Goal: Transaction & Acquisition: Download file/media

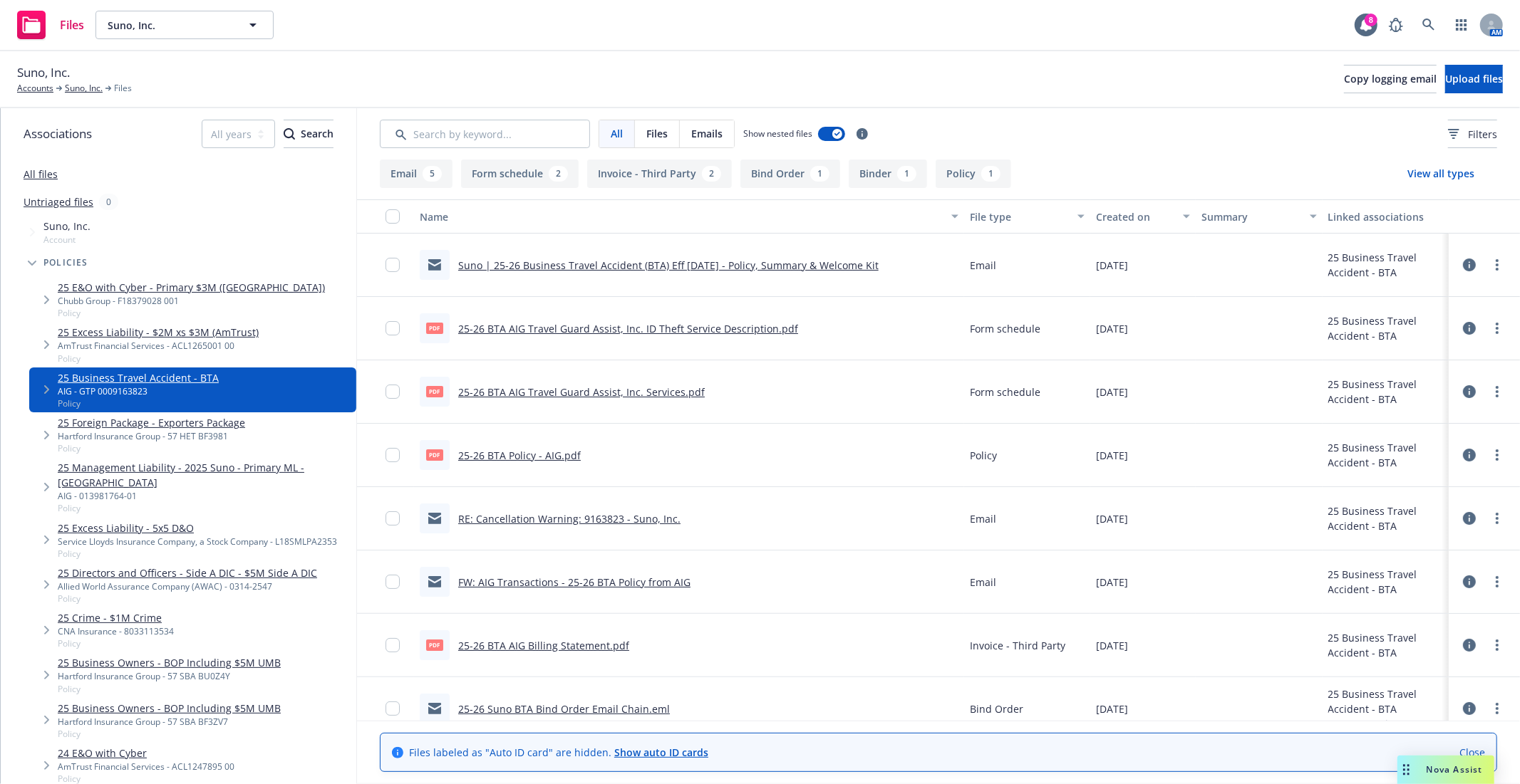
click at [164, 388] on div "AIG - GTP 0009163823" at bounding box center [138, 392] width 161 height 12
click at [652, 268] on link "Suno | 25-26 Business Travel Accident (BTA) Eff [DATE] - Policy, Summary & Welc…" at bounding box center [668, 265] width 420 height 13
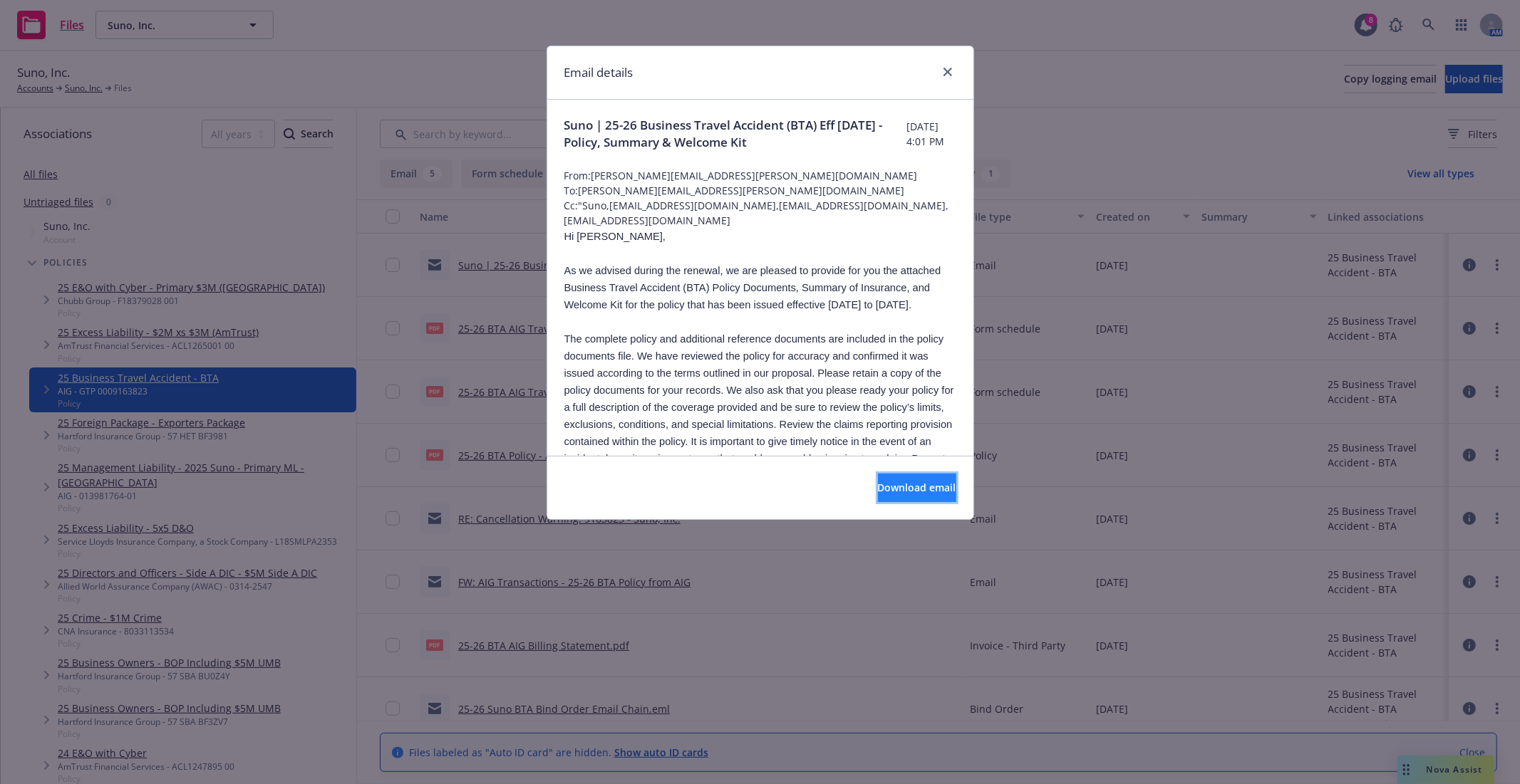
click at [880, 487] on span "Download email" at bounding box center [917, 487] width 78 height 13
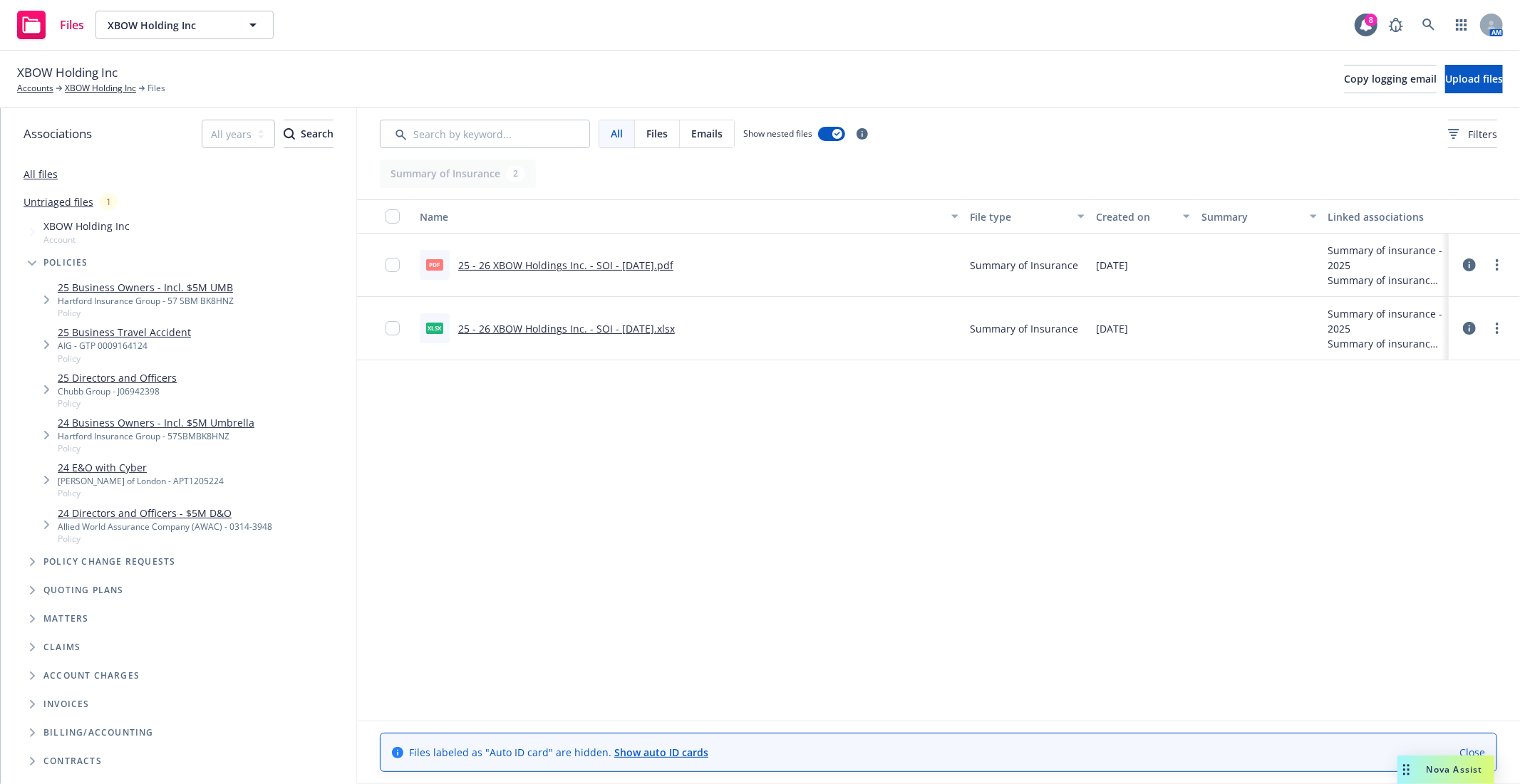
scroll to position [222, 0]
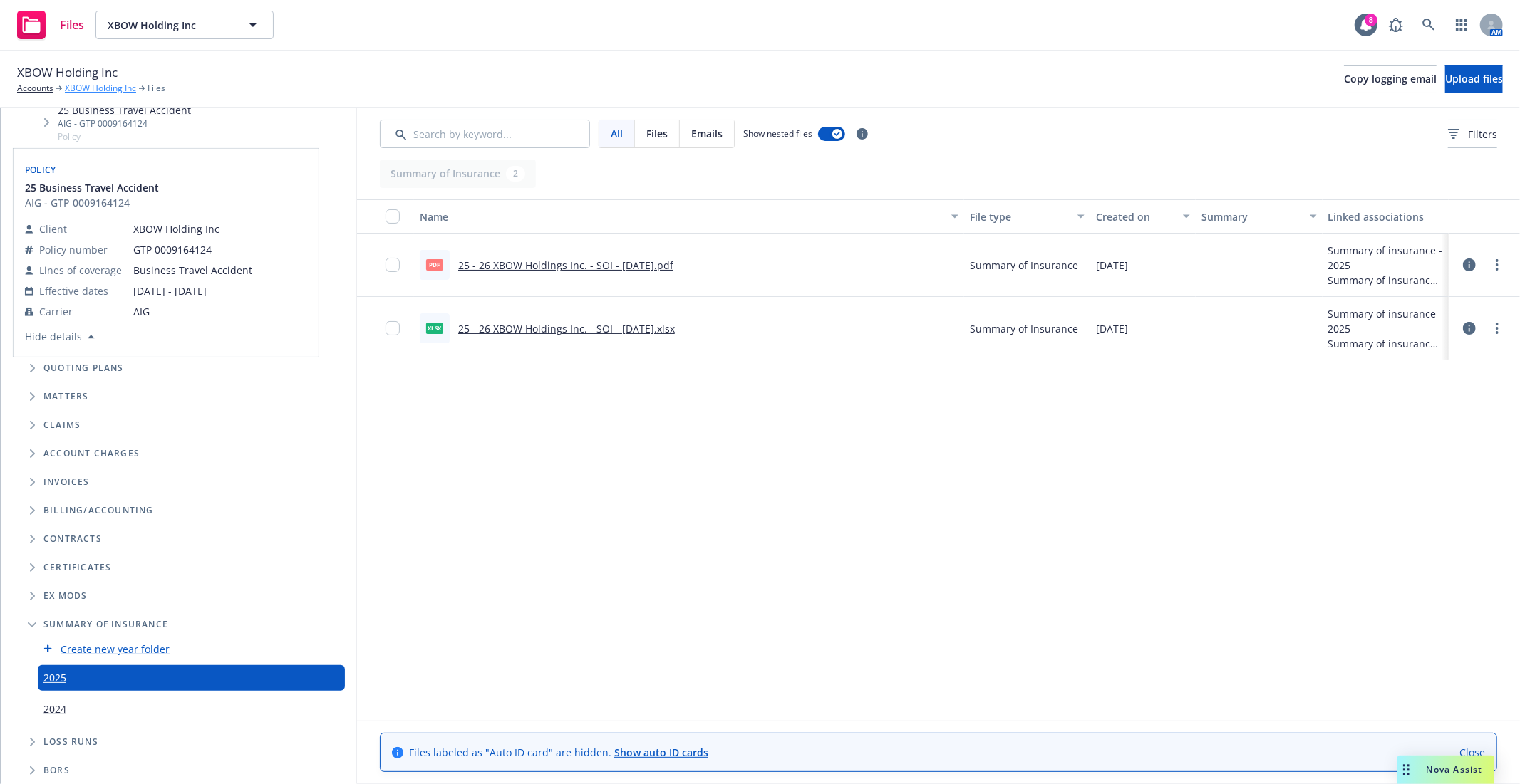
click at [87, 84] on link "XBOW Holding Inc" at bounding box center [101, 88] width 71 height 12
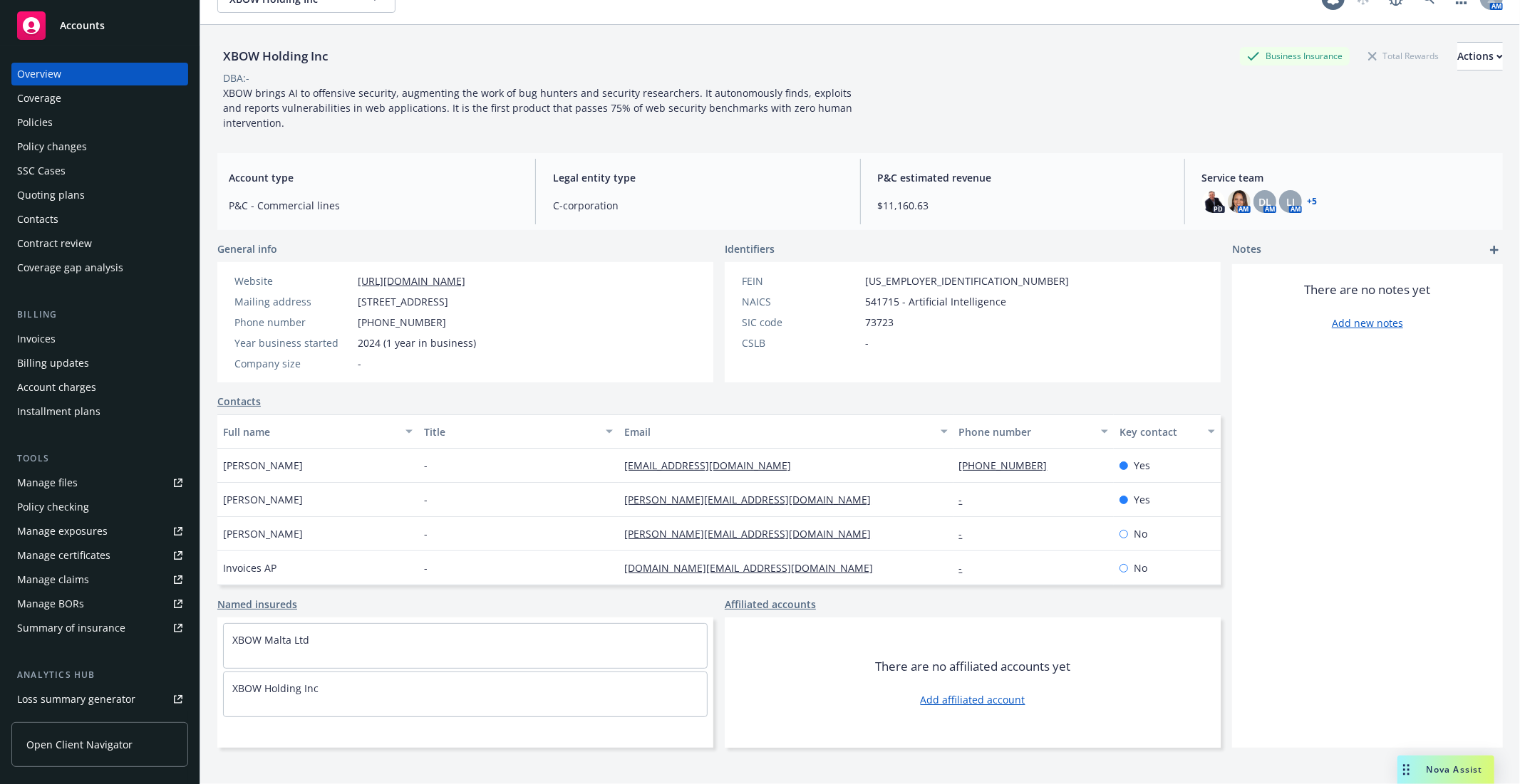
scroll to position [52, 0]
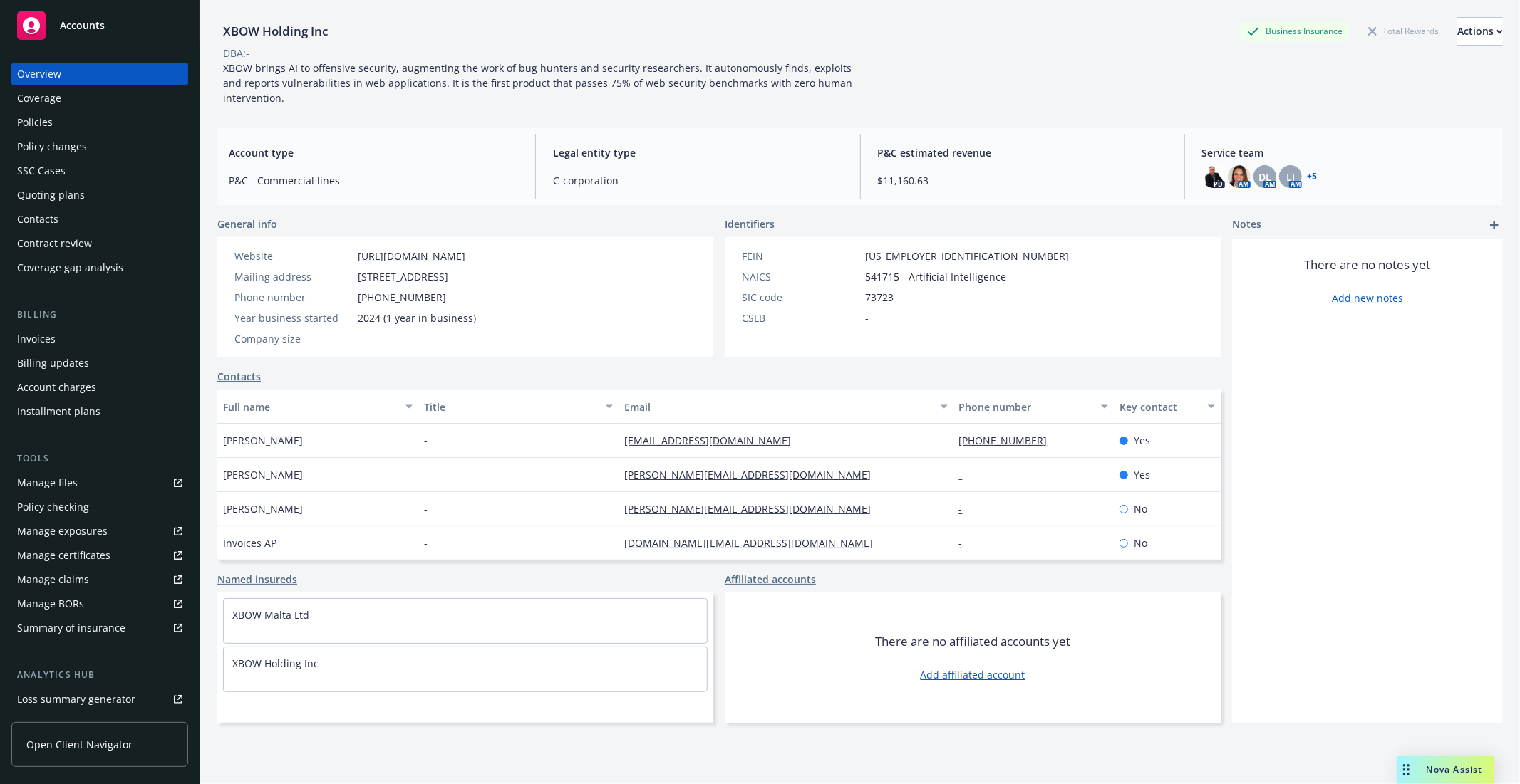
click at [97, 488] on link "Manage files" at bounding box center [100, 483] width 177 height 23
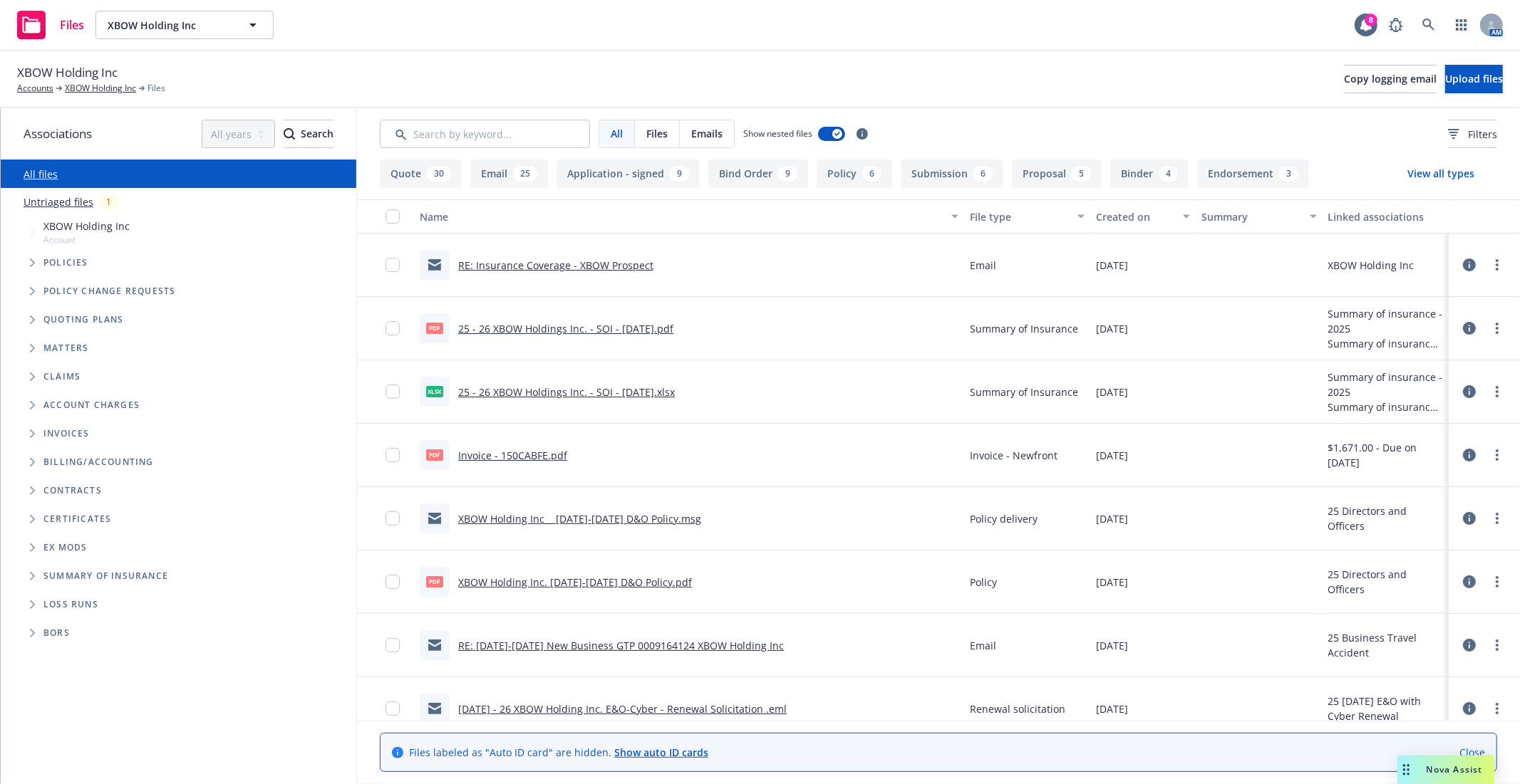
click at [52, 262] on span "Policies" at bounding box center [66, 263] width 45 height 9
click at [21, 259] on span "Tree Example" at bounding box center [32, 263] width 23 height 23
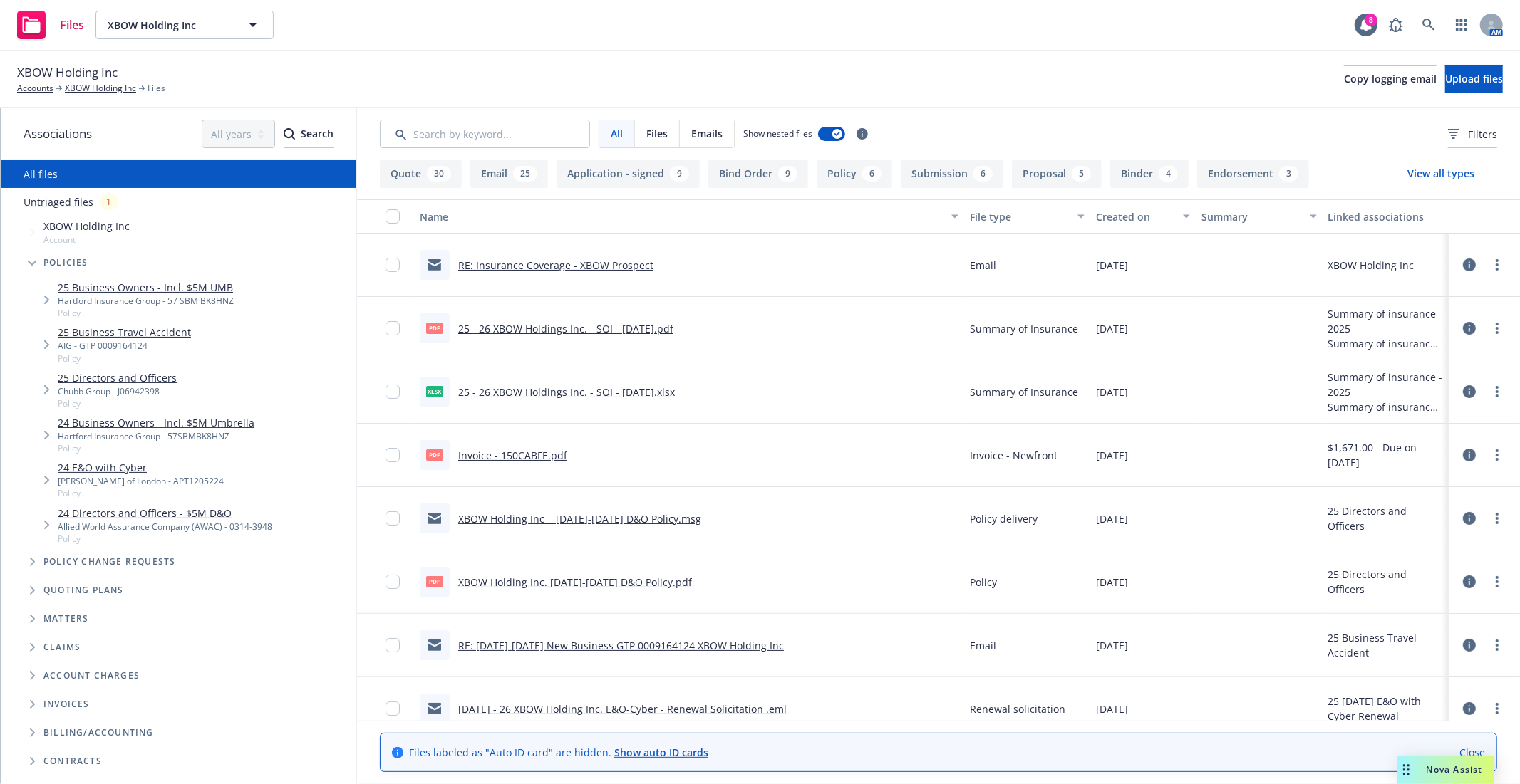
click at [116, 338] on link "25 Business Travel Accident" at bounding box center [124, 332] width 133 height 15
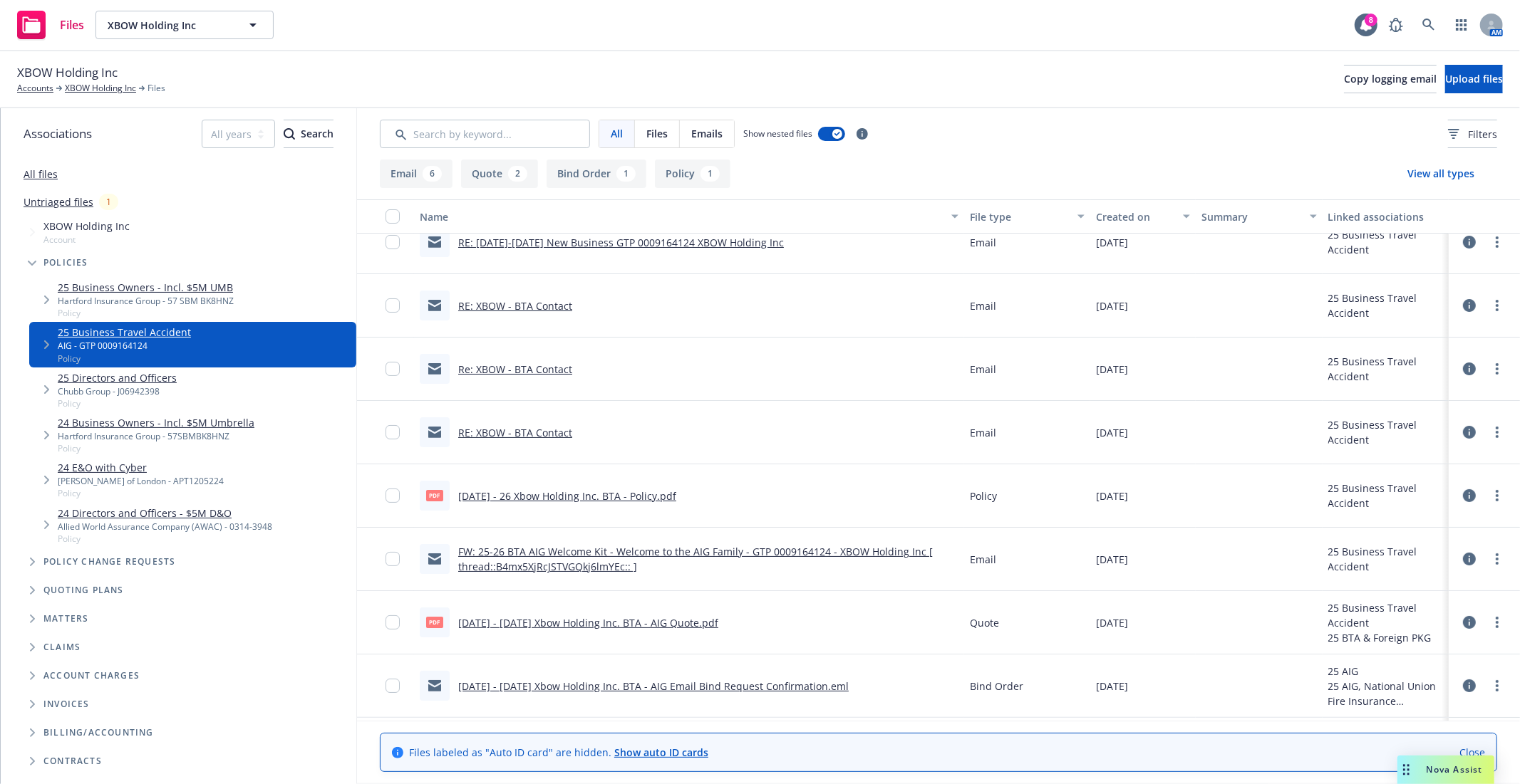
scroll to position [146, 0]
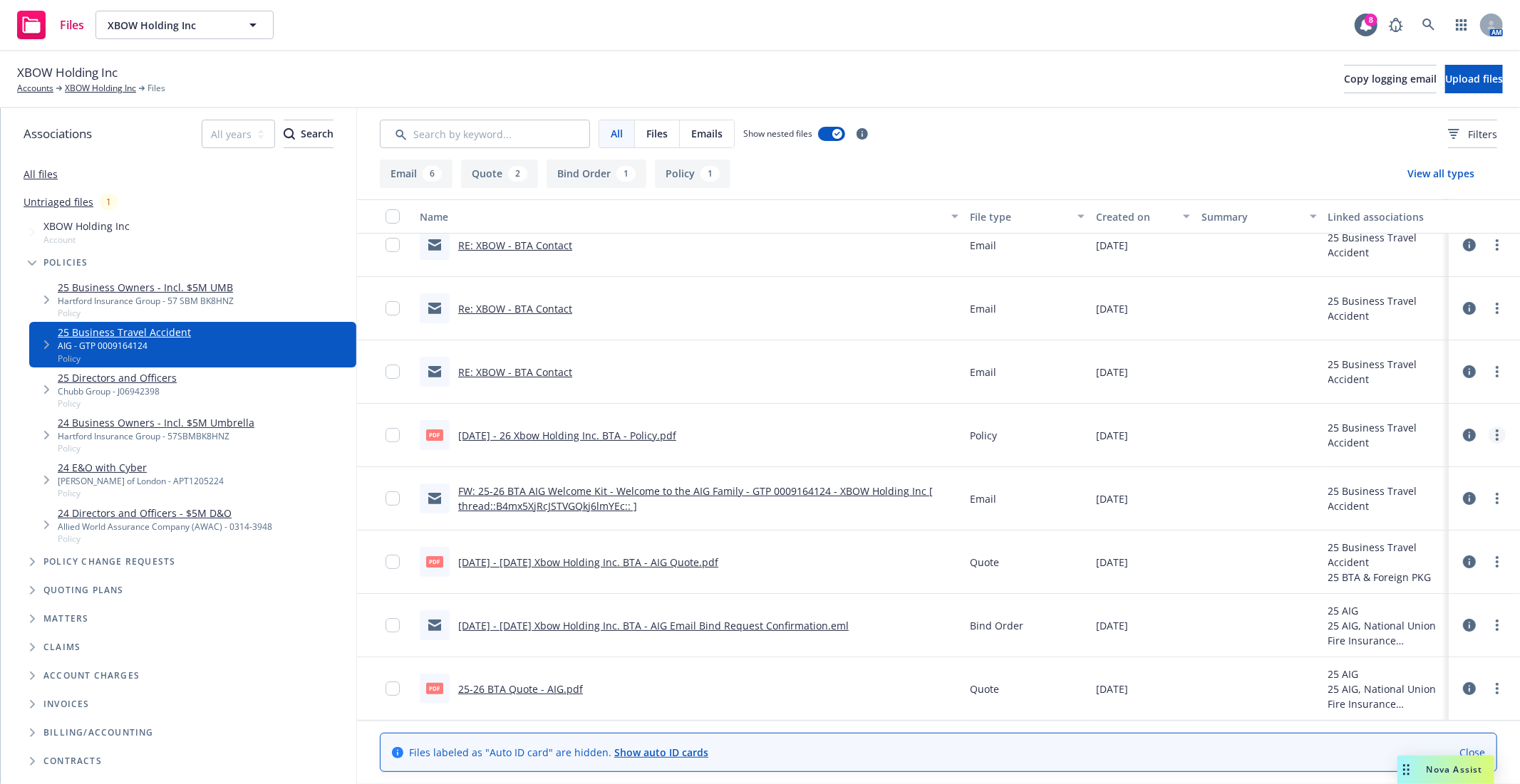
click at [1490, 440] on link "more" at bounding box center [1497, 434] width 17 height 17
click at [1418, 498] on link "Download" at bounding box center [1422, 493] width 142 height 29
click at [1463, 435] on icon at bounding box center [1469, 435] width 12 height 12
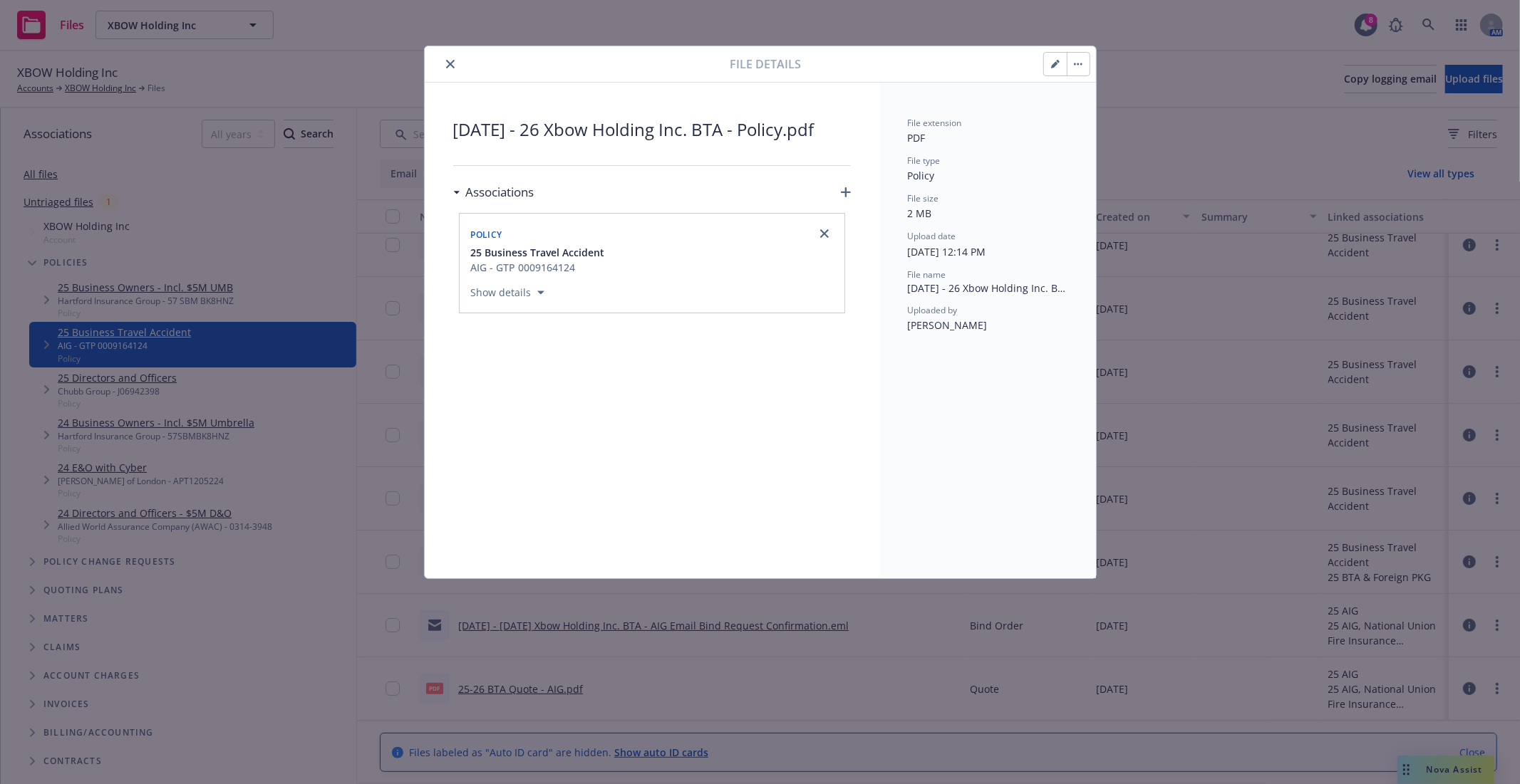
click at [599, 133] on span "8.26.25 - 26 Xbow Holding Inc. BTA - Policy.pdf" at bounding box center [652, 129] width 398 height 26
click at [586, 129] on span "8.26.25 - 26 Xbow Holding Inc. BTA - Policy.pdf" at bounding box center [652, 129] width 398 height 26
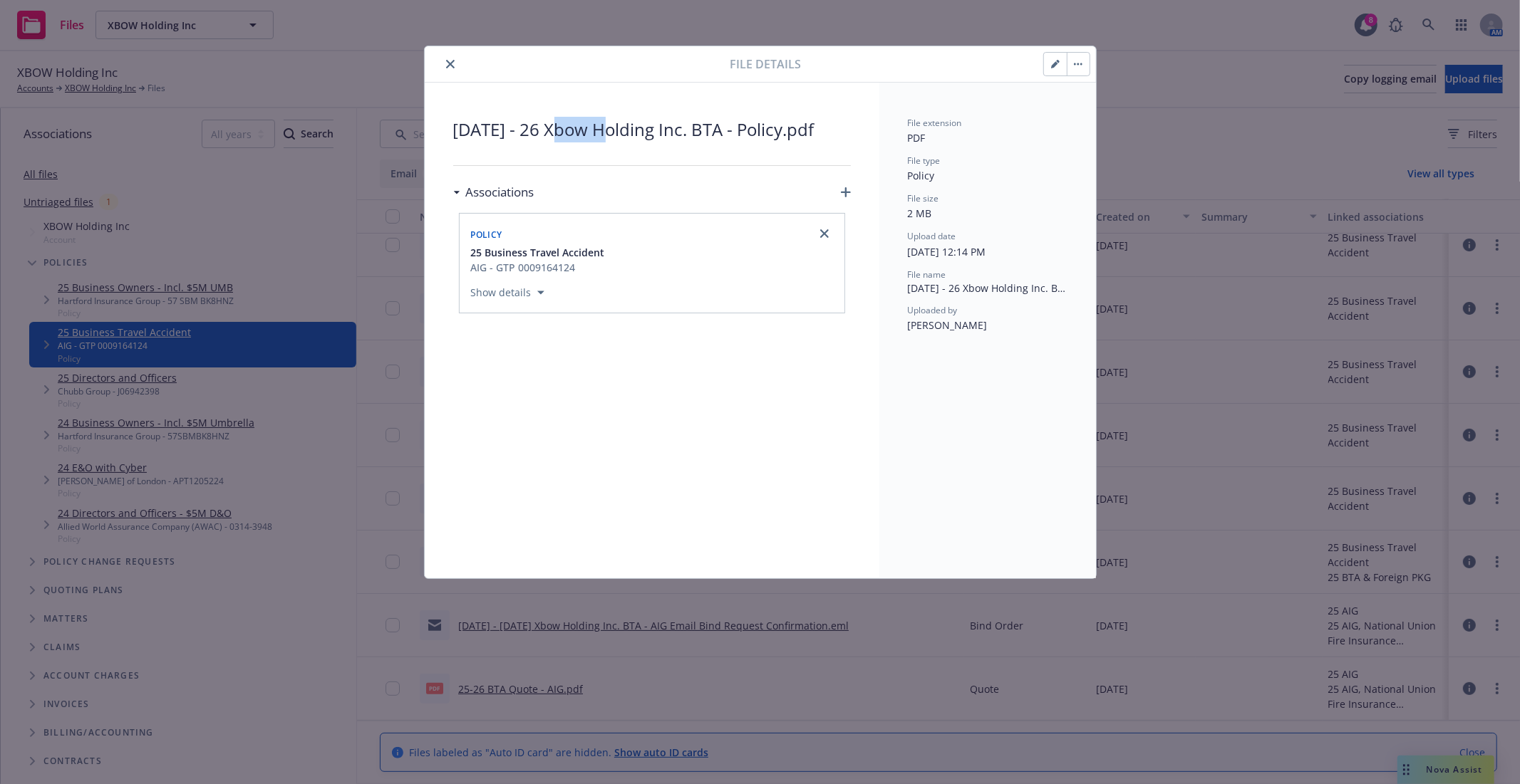
click at [586, 129] on span "8.26.25 - 26 Xbow Holding Inc. BTA - Policy.pdf" at bounding box center [652, 129] width 398 height 26
click at [1045, 65] on button "button" at bounding box center [1055, 64] width 23 height 23
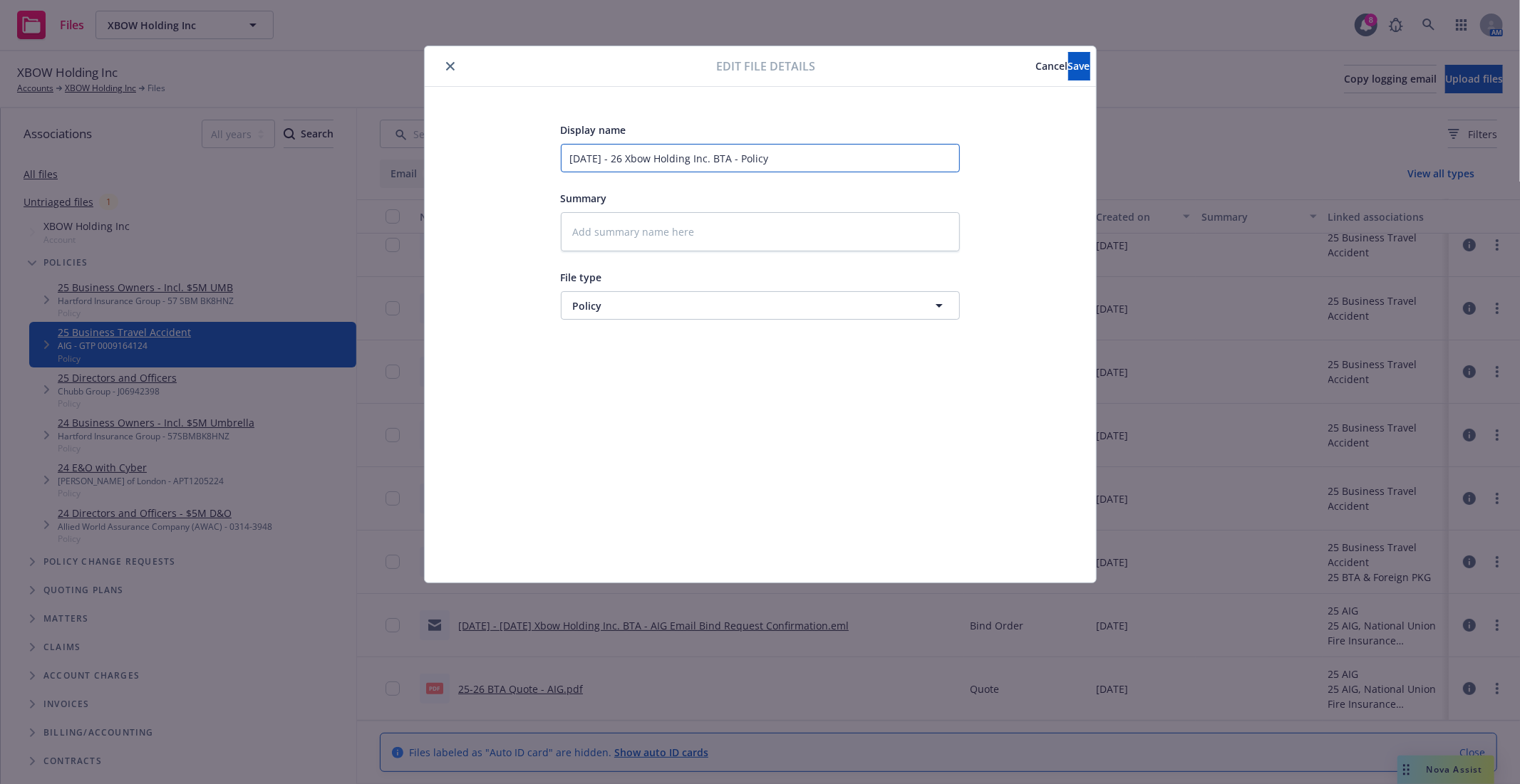
click at [652, 160] on input "8.26.25 - 26 Xbow Holding Inc. BTA - Policy" at bounding box center [760, 158] width 399 height 29
type textarea "x"
type input "8.26.25 - 26 Xbo Holding Inc. BTA - Policy"
type textarea "x"
type input "8.26.25 - 26 Xb Holding Inc. BTA - Policy"
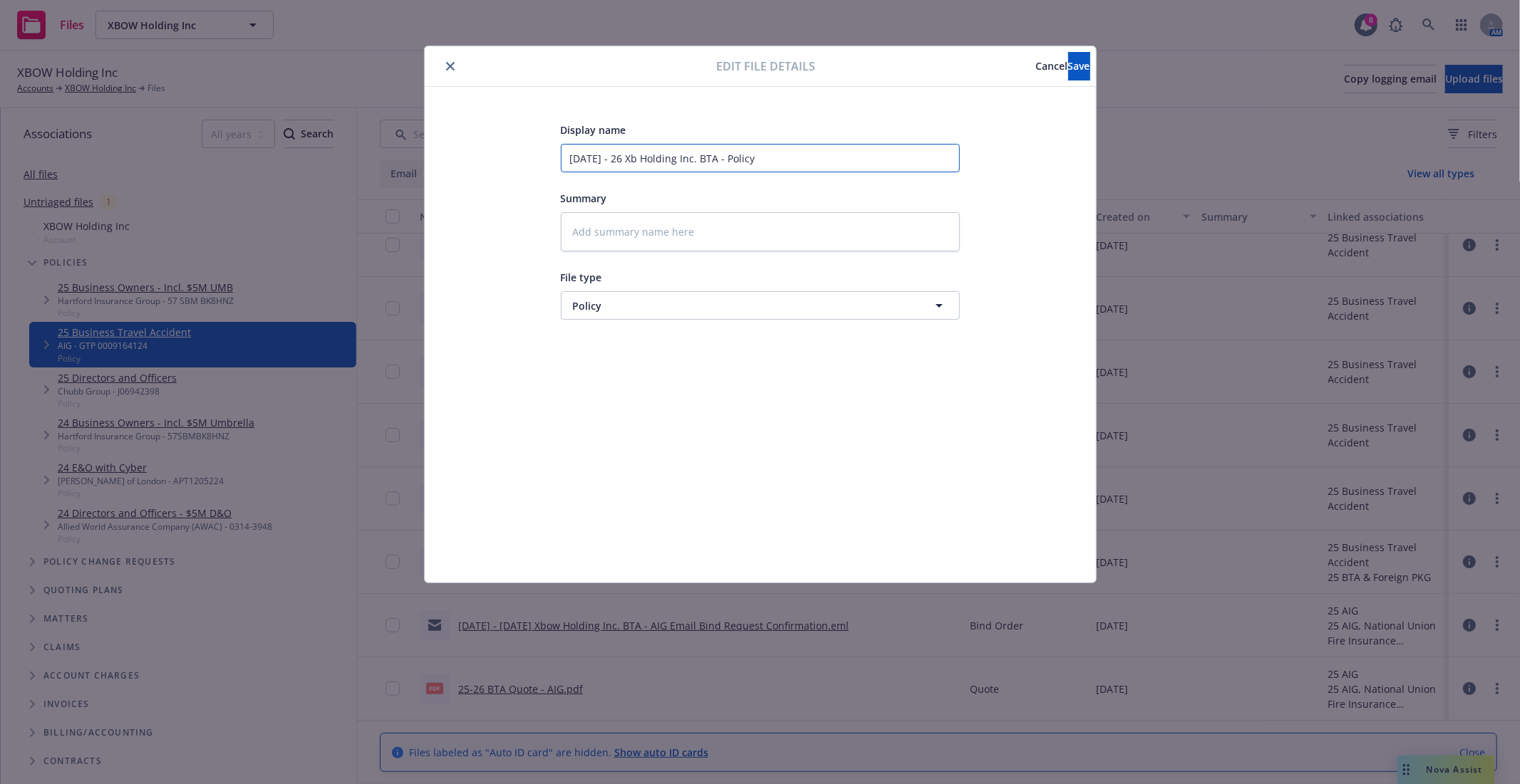
type textarea "x"
type input "8.26.25 - 26 X Holding Inc. BTA - Policy"
type textarea "x"
type input "8.26.25 - 26 XB Holding Inc. BTA - Policy"
type textarea "x"
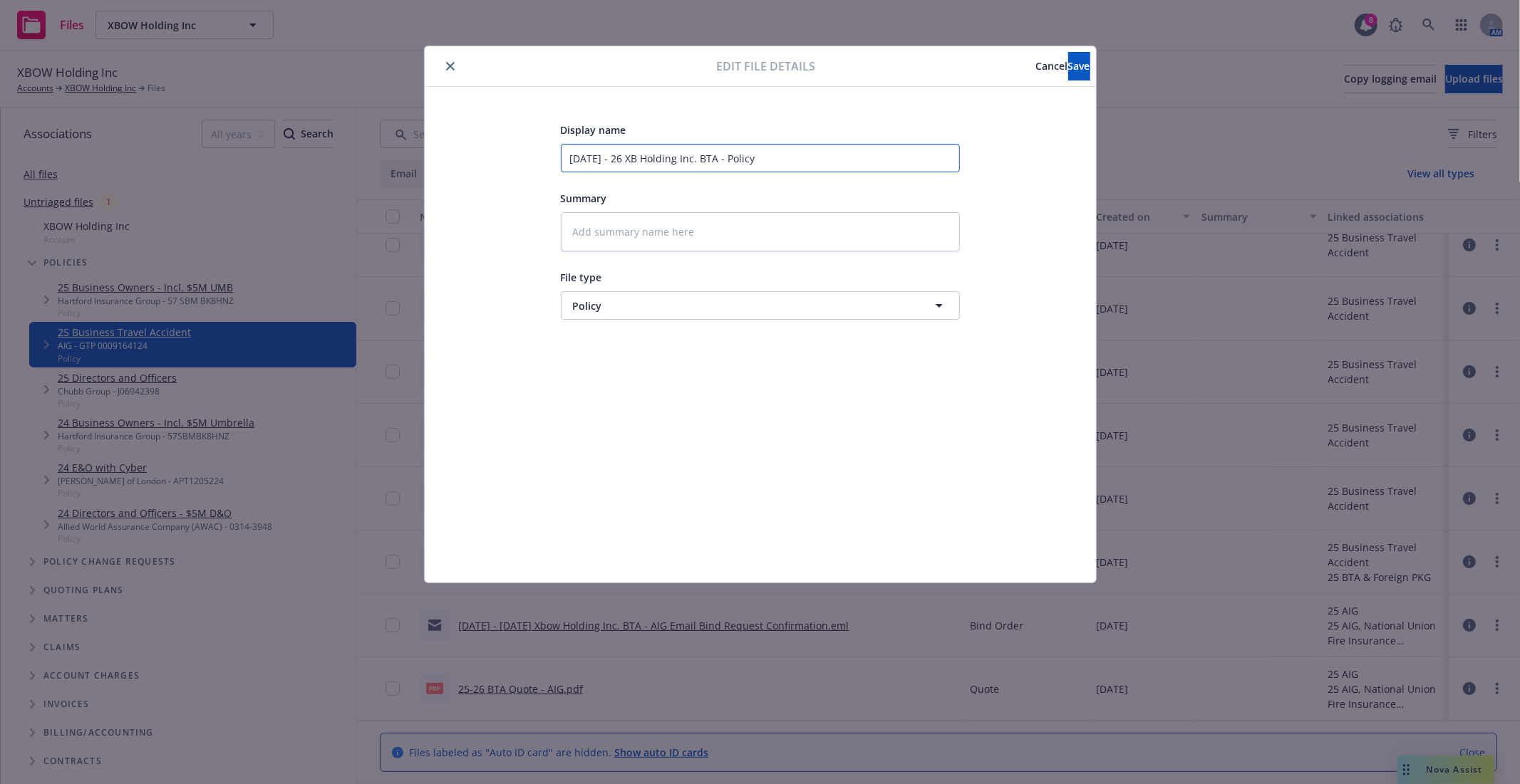
type input "8.26.25 - 26 XBO Holding Inc. BTA - Policy"
type textarea "x"
type input "8.26.25 - 26 XBOW Holding Inc. BTA - Policy"
click at [739, 159] on input "8.26.25 - 26 XBOW Holding Inc. BTA - Policy" at bounding box center [760, 158] width 399 height 29
type textarea "x"
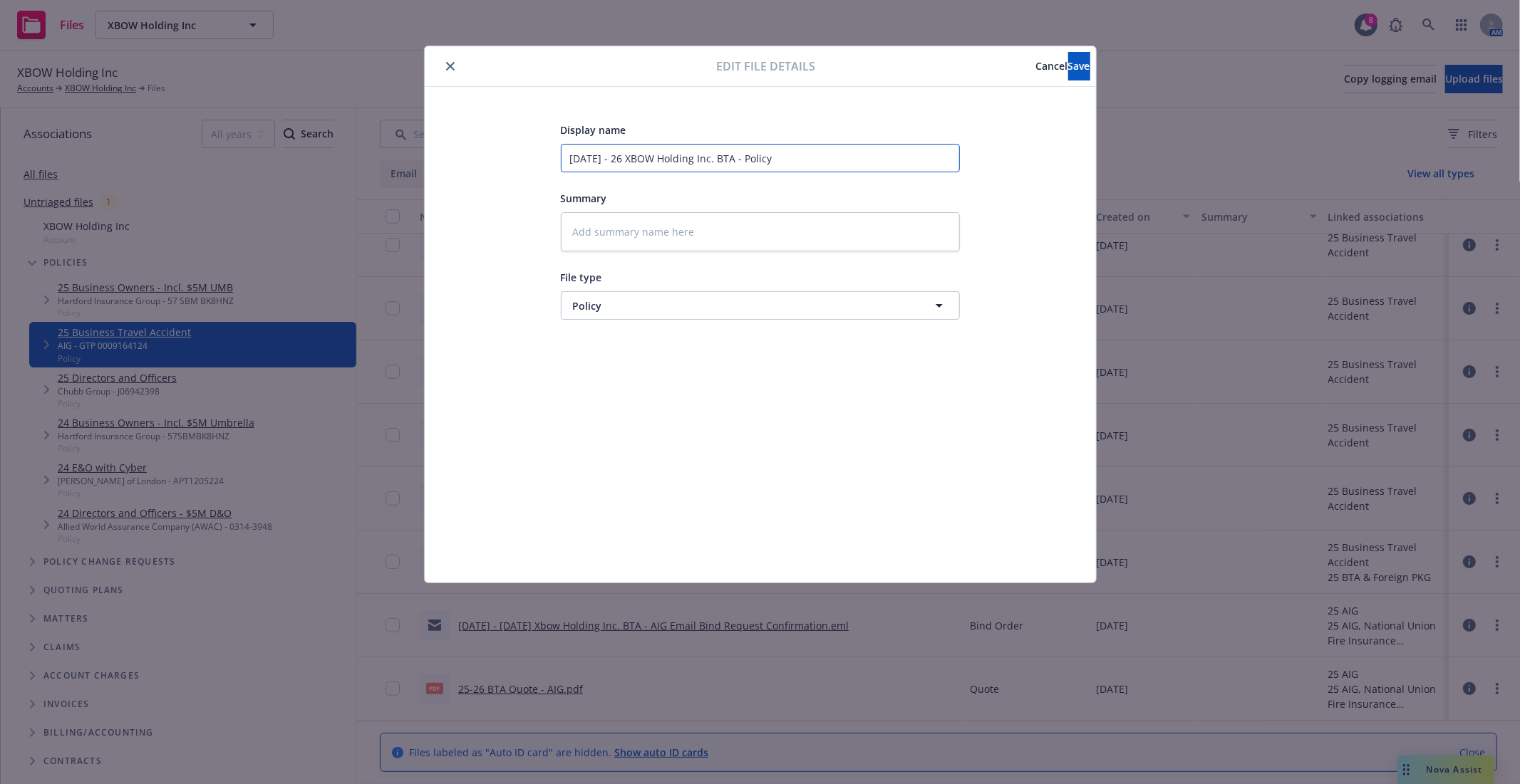
type input "8.26.25 - 26 XBOW Holding Inc. BTA Policy"
type textarea "x"
type input "8.26.25 - 26 XBOW Holding Inc. BTA Policy"
click at [1068, 69] on button "Save" at bounding box center [1078, 66] width 22 height 29
type textarea "x"
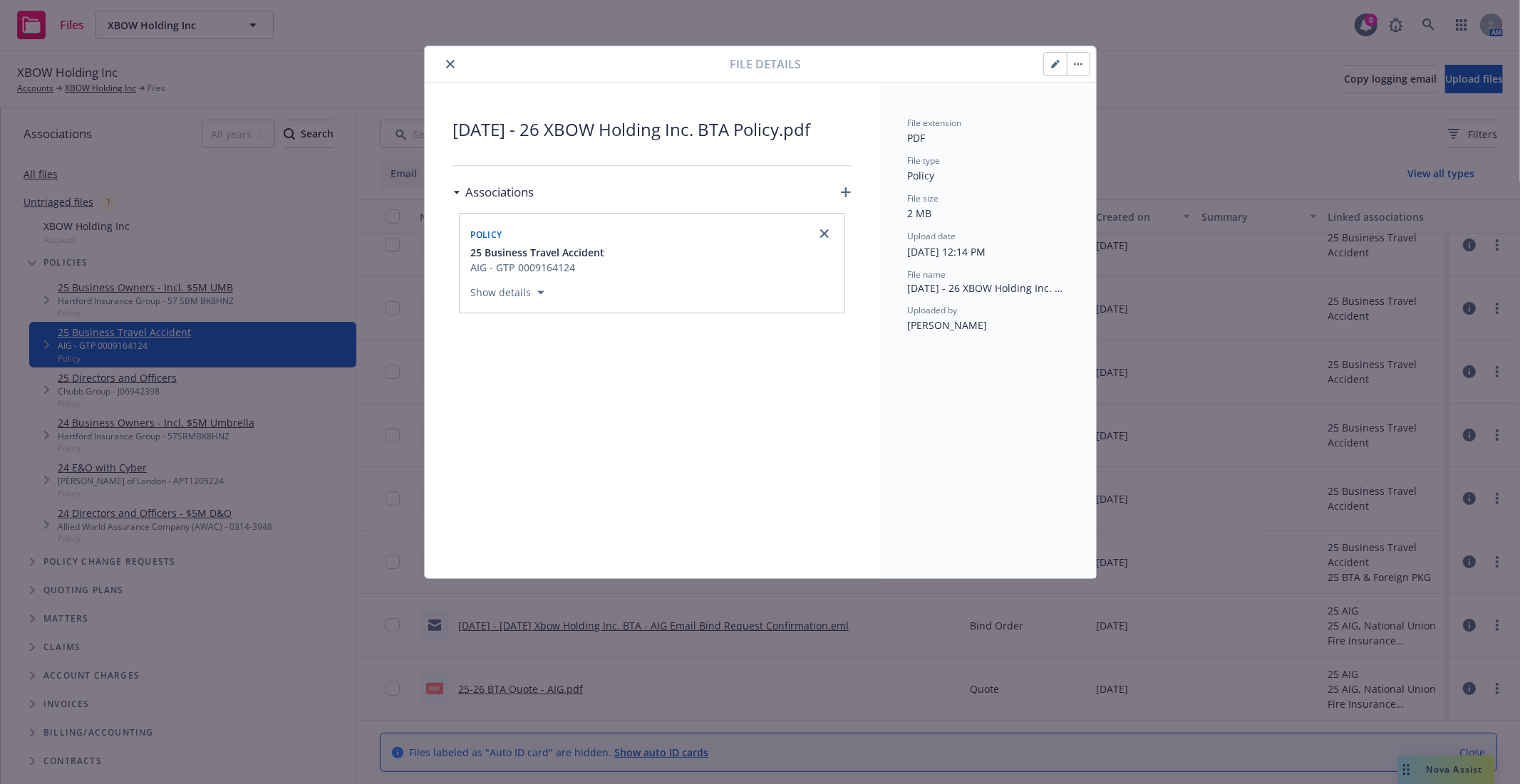
click at [457, 71] on div at bounding box center [580, 63] width 300 height 17
click at [446, 67] on icon "close" at bounding box center [450, 64] width 9 height 9
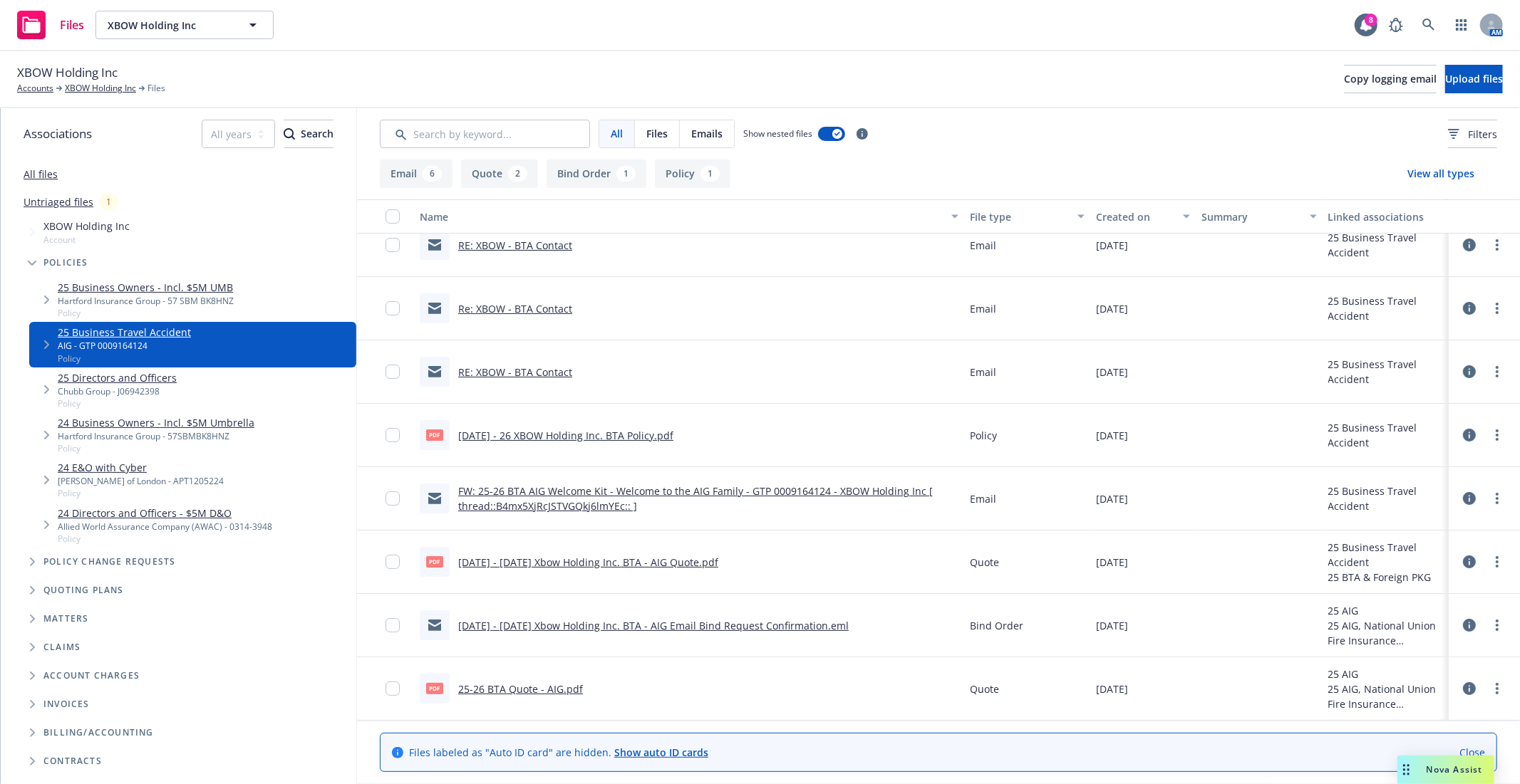
click at [1463, 434] on icon at bounding box center [1469, 435] width 12 height 12
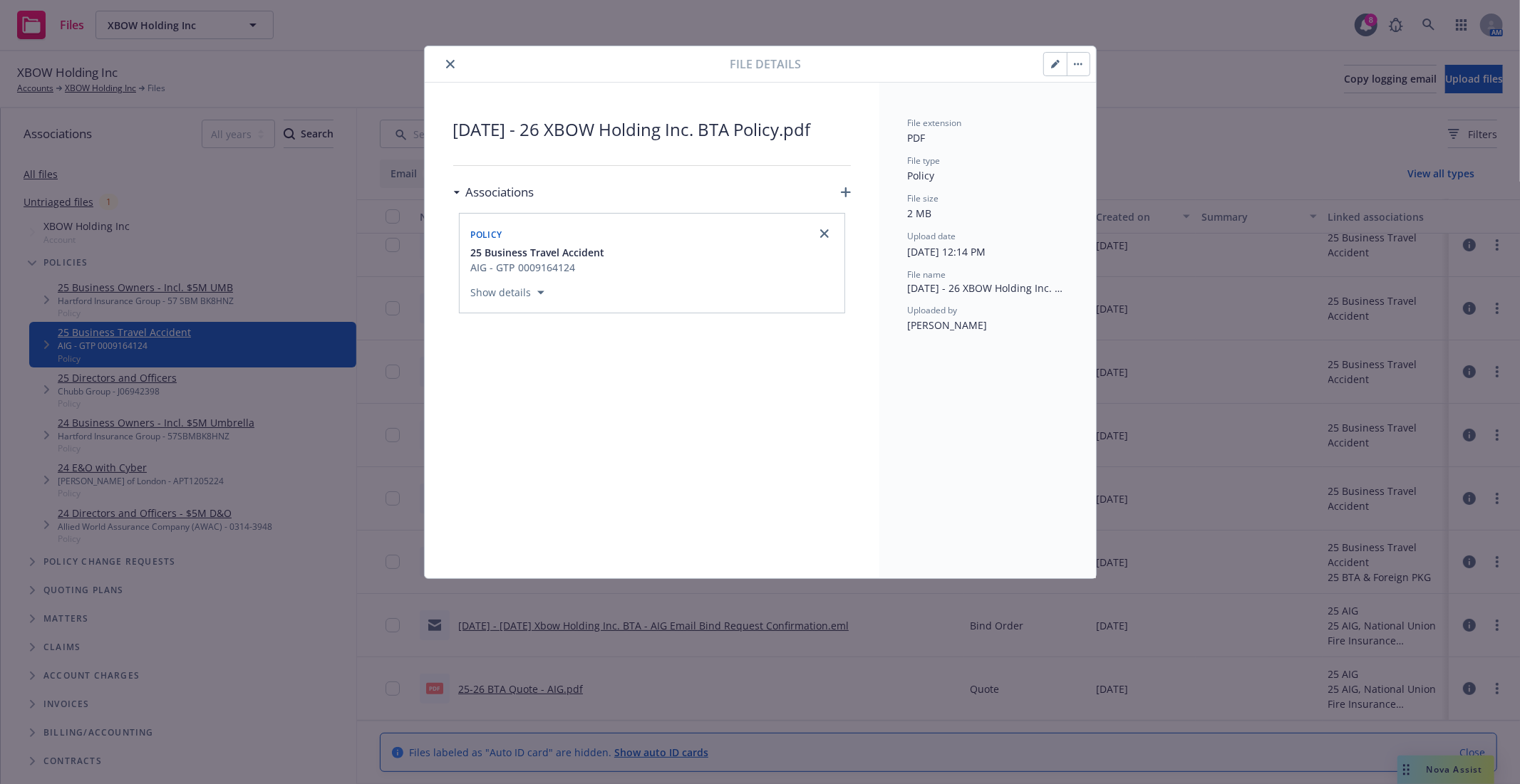
click at [451, 67] on icon "close" at bounding box center [450, 64] width 9 height 9
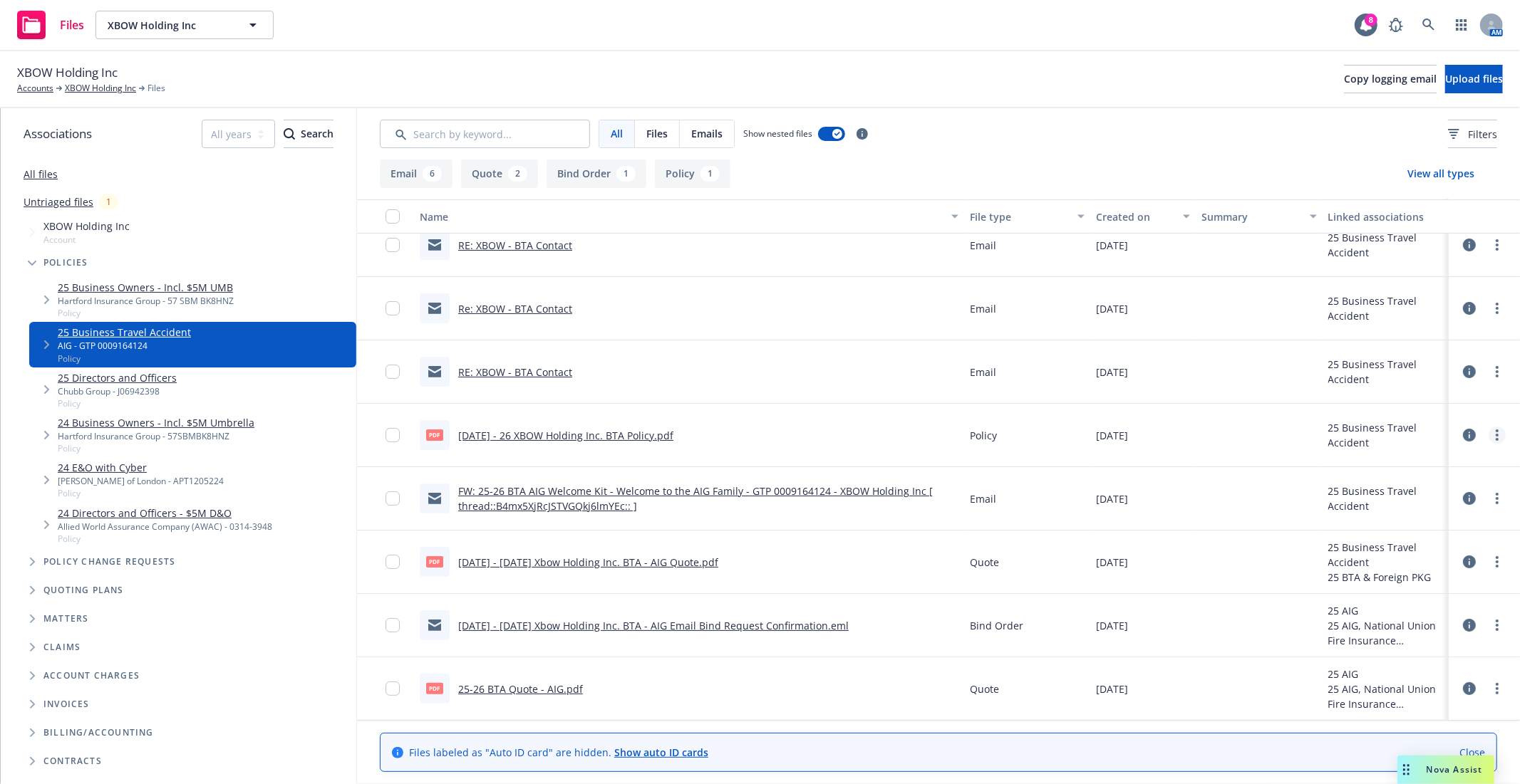
click at [1496, 435] on circle "more" at bounding box center [1497, 434] width 3 height 3
click at [1440, 492] on link "Download" at bounding box center [1422, 493] width 142 height 29
click at [995, 131] on div "All Files Emails Show nested files Filters" at bounding box center [938, 134] width 1117 height 29
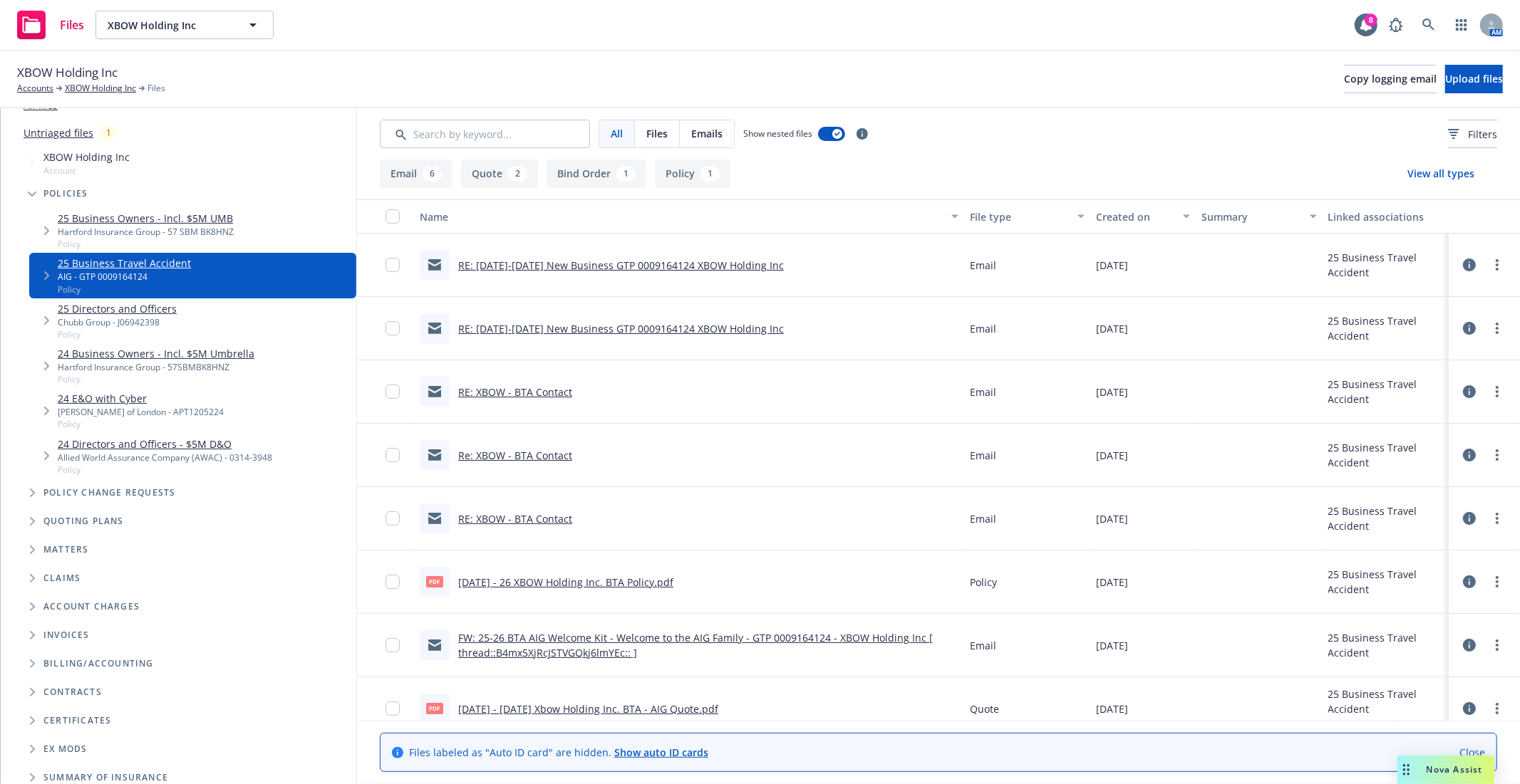
scroll to position [79, 0]
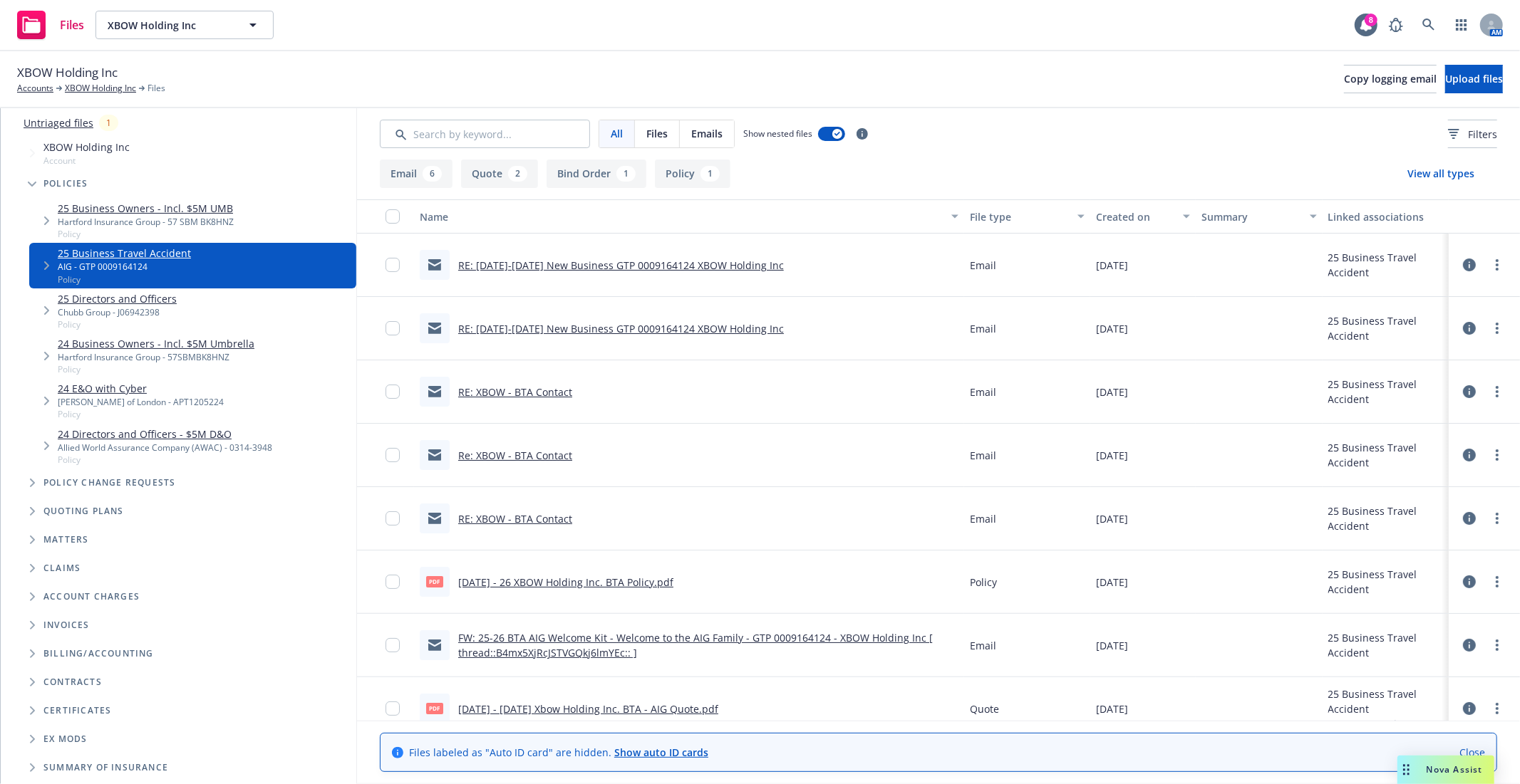
click at [508, 97] on div "XBOW Holding Inc Accounts XBOW Holding Inc Files Copy logging email Upload files" at bounding box center [760, 80] width 1520 height 57
click at [551, 639] on link "FW: 25-26 BTA AIG Welcome Kit - Welcome to the AIG Family - GTP 0009164124 - XB…" at bounding box center [696, 646] width 475 height 29
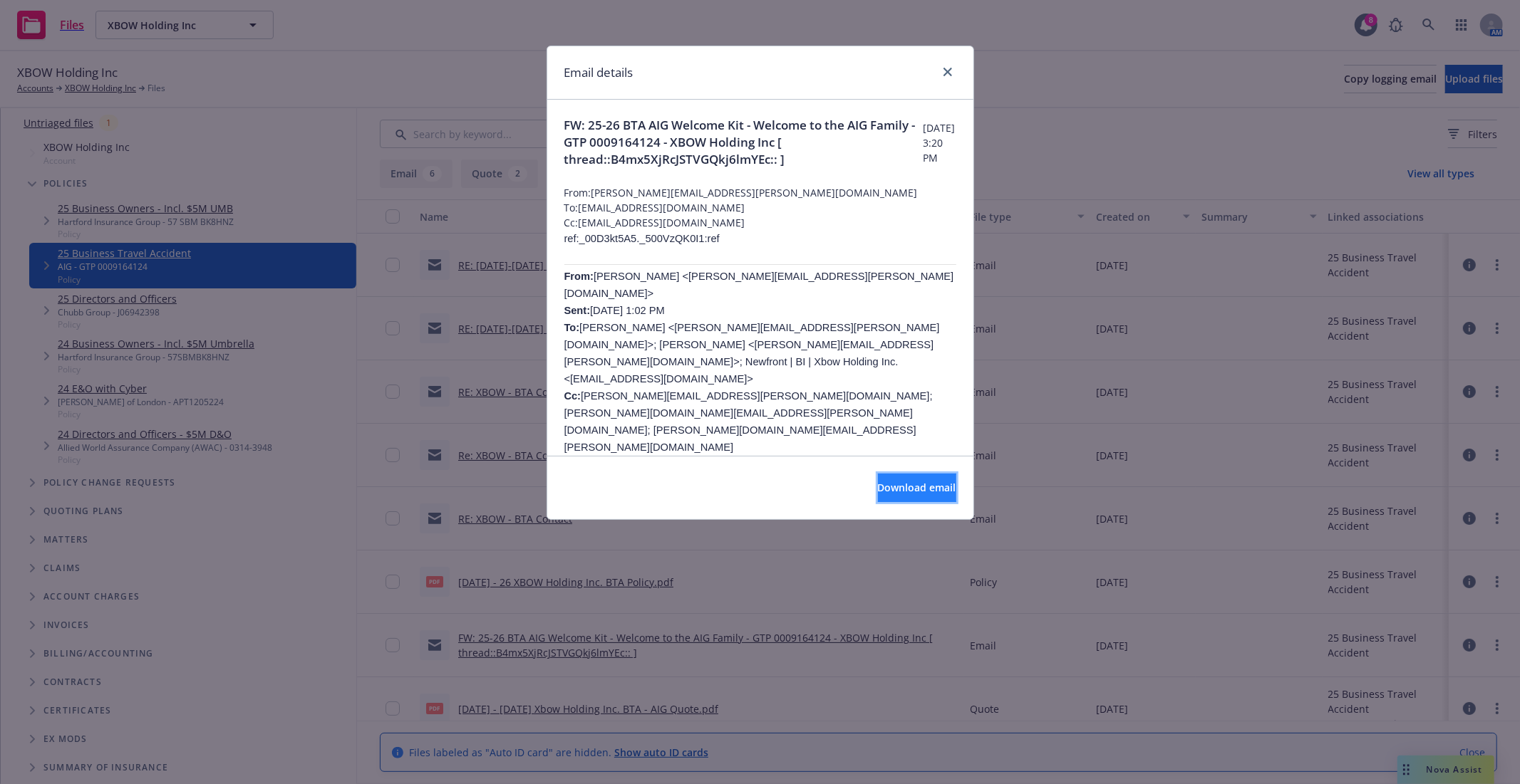
click at [893, 492] on span "Download email" at bounding box center [917, 487] width 78 height 13
drag, startPoint x: 902, startPoint y: 510, endPoint x: 902, endPoint y: 501, distance: 9.0
click at [902, 507] on div "Download email" at bounding box center [760, 487] width 426 height 63
click at [902, 495] on button "Download email" at bounding box center [917, 488] width 78 height 29
